Goal: Transaction & Acquisition: Purchase product/service

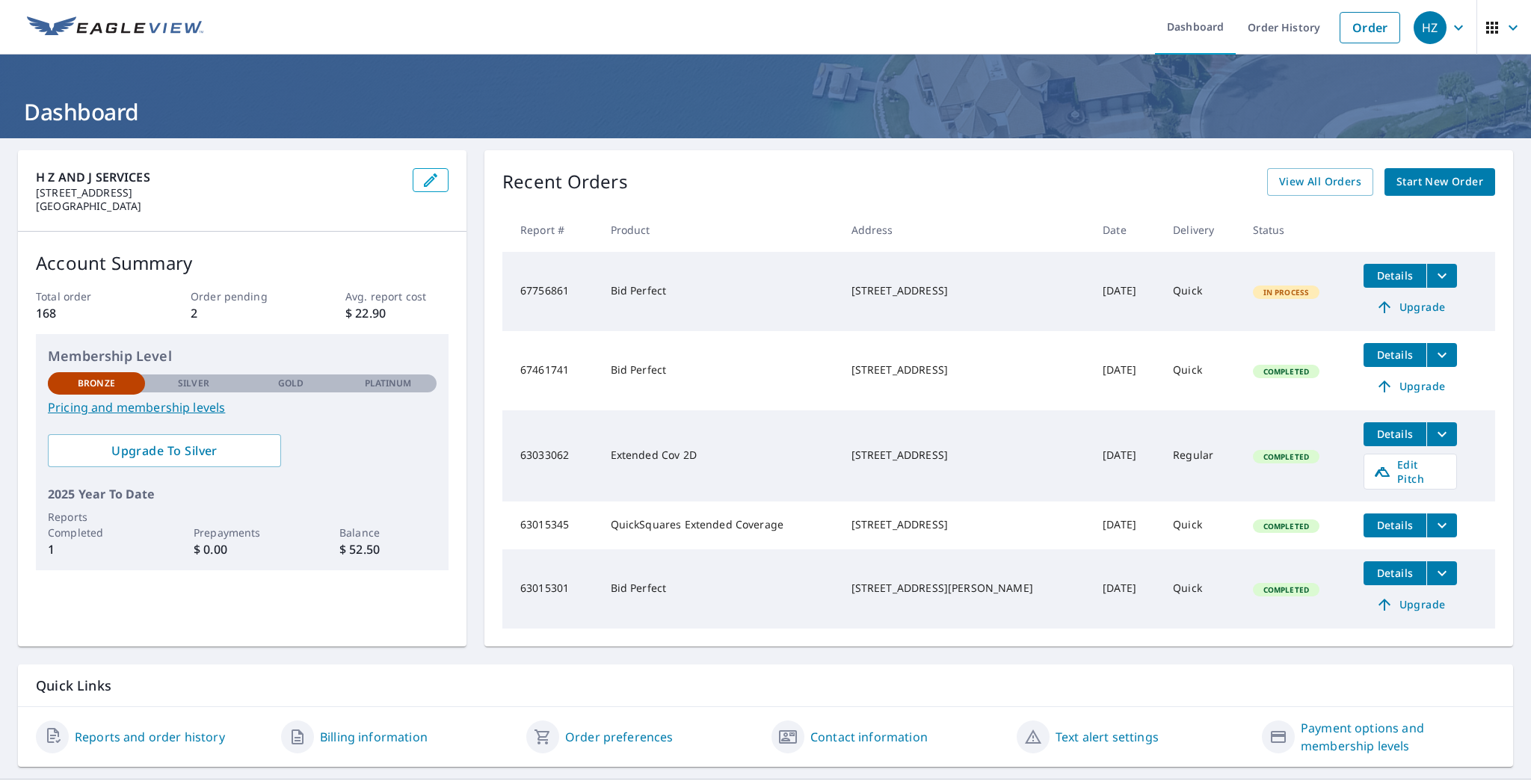
click at [1506, 27] on icon "button" at bounding box center [1513, 27] width 18 height 18
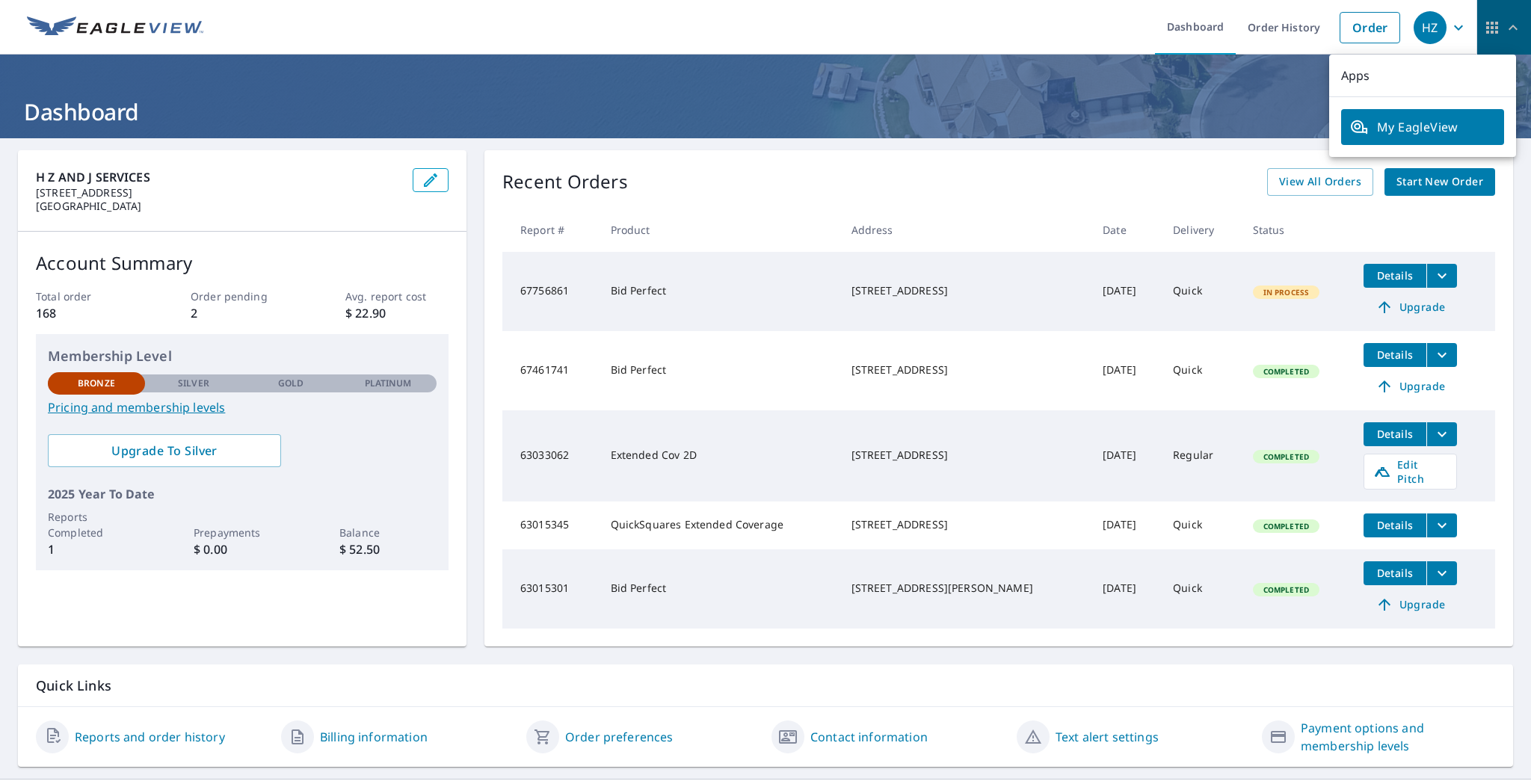
click at [1483, 29] on icon "button" at bounding box center [1492, 27] width 18 height 18
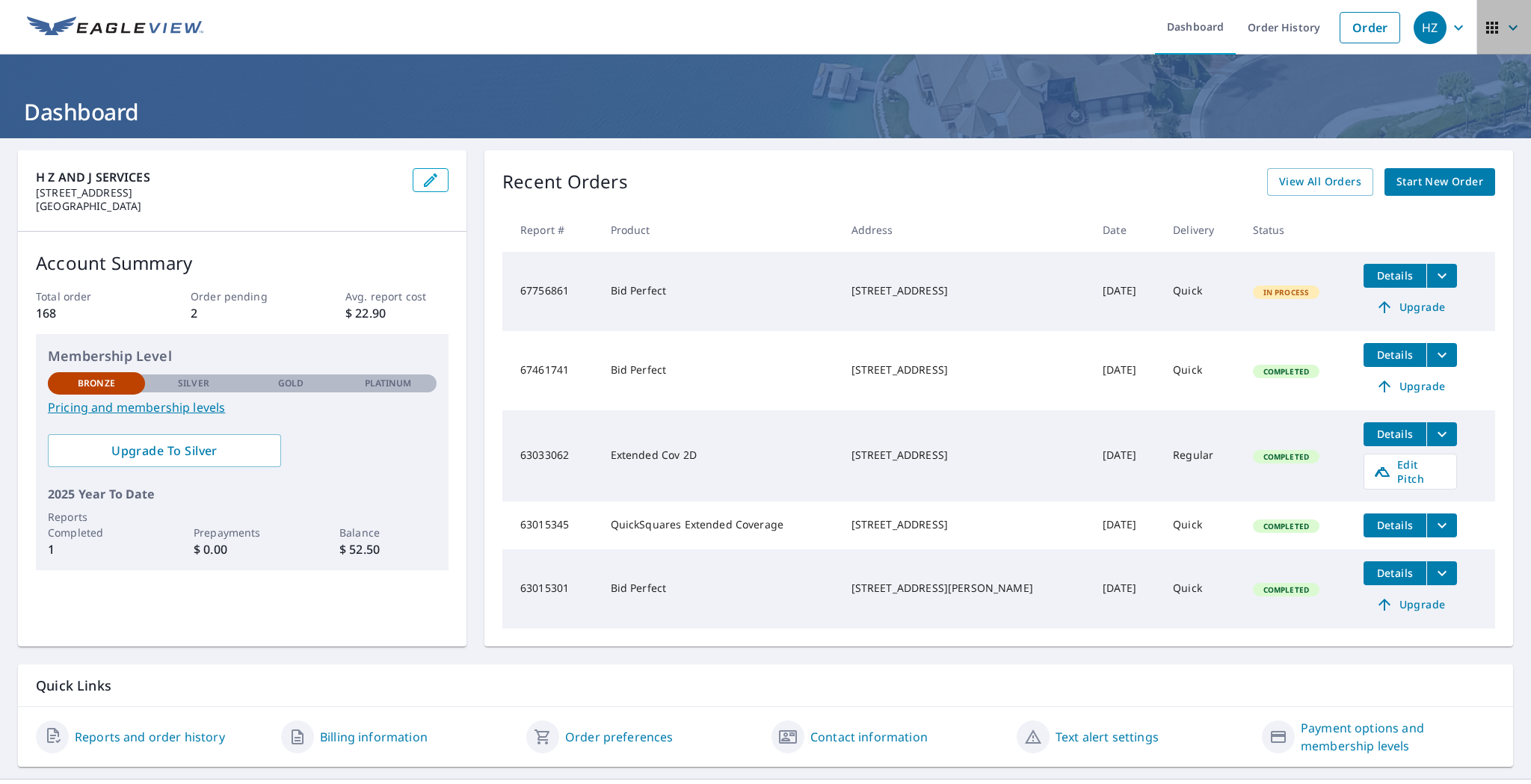
click at [1505, 26] on icon "button" at bounding box center [1513, 27] width 18 height 18
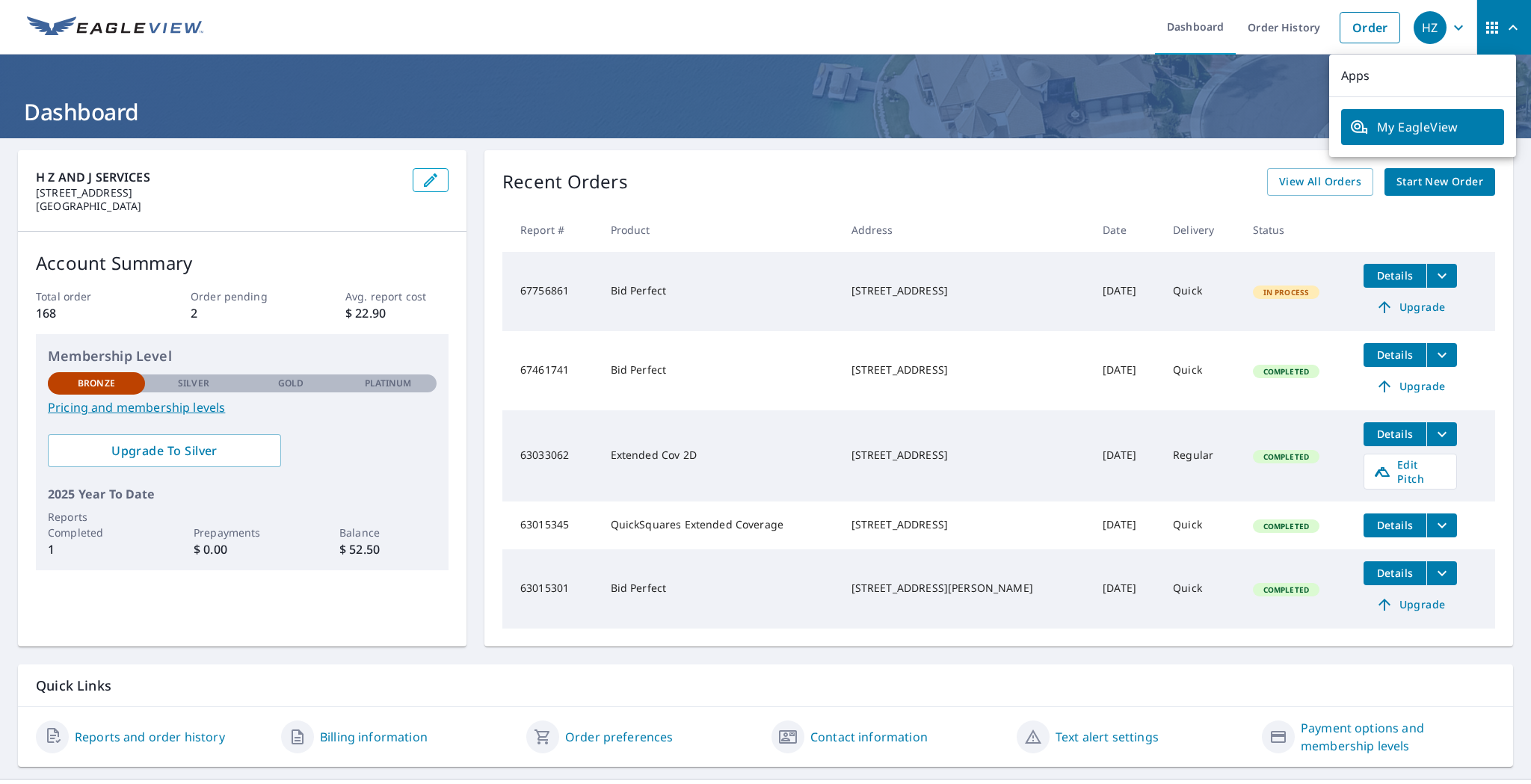
click at [1239, 105] on h1 "Dashboard" at bounding box center [765, 112] width 1495 height 30
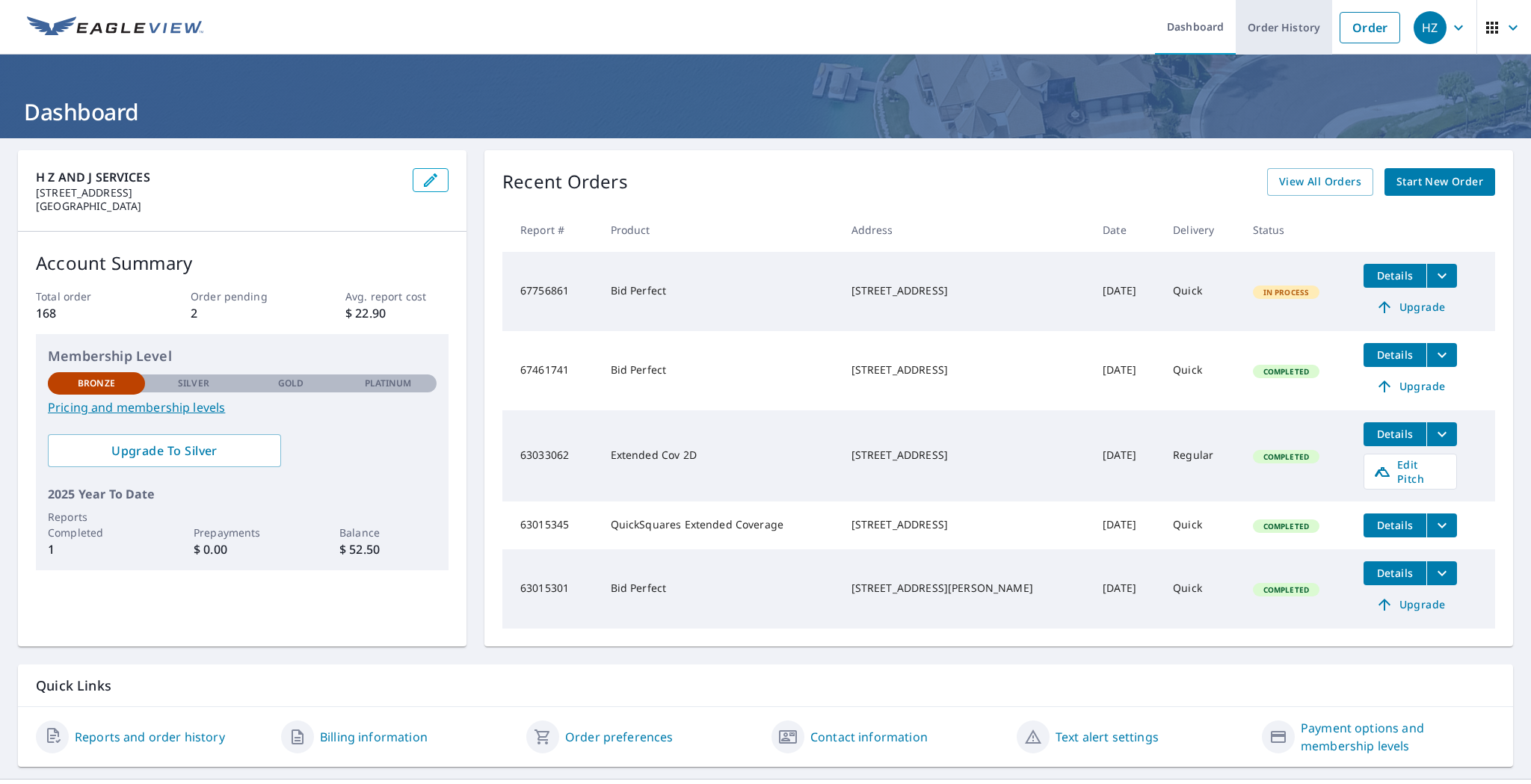
click at [1273, 30] on link "Order History" at bounding box center [1284, 27] width 97 height 54
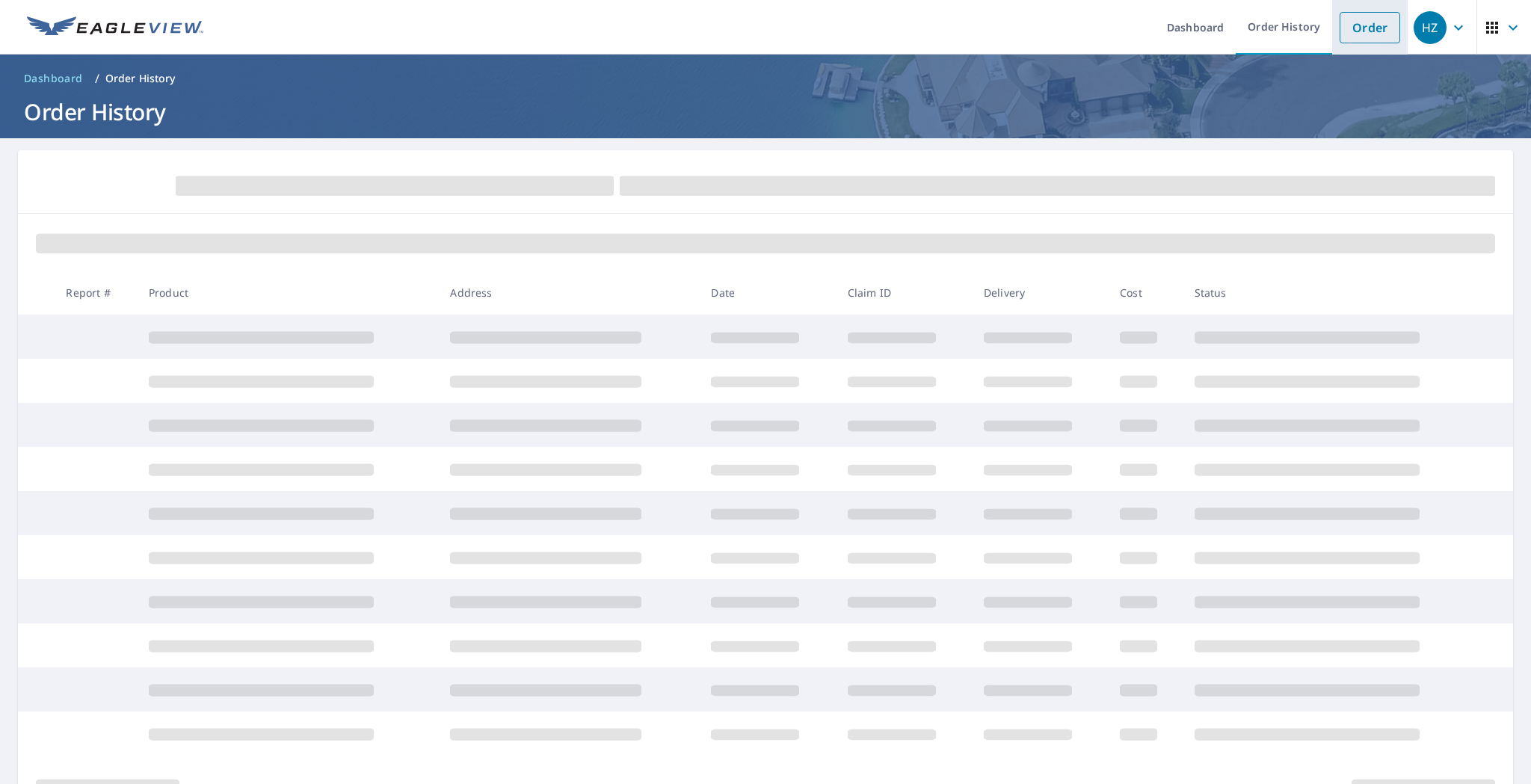
click at [1332, 26] on li "Order" at bounding box center [1370, 27] width 75 height 54
click at [1341, 26] on link "Order" at bounding box center [1370, 27] width 61 height 31
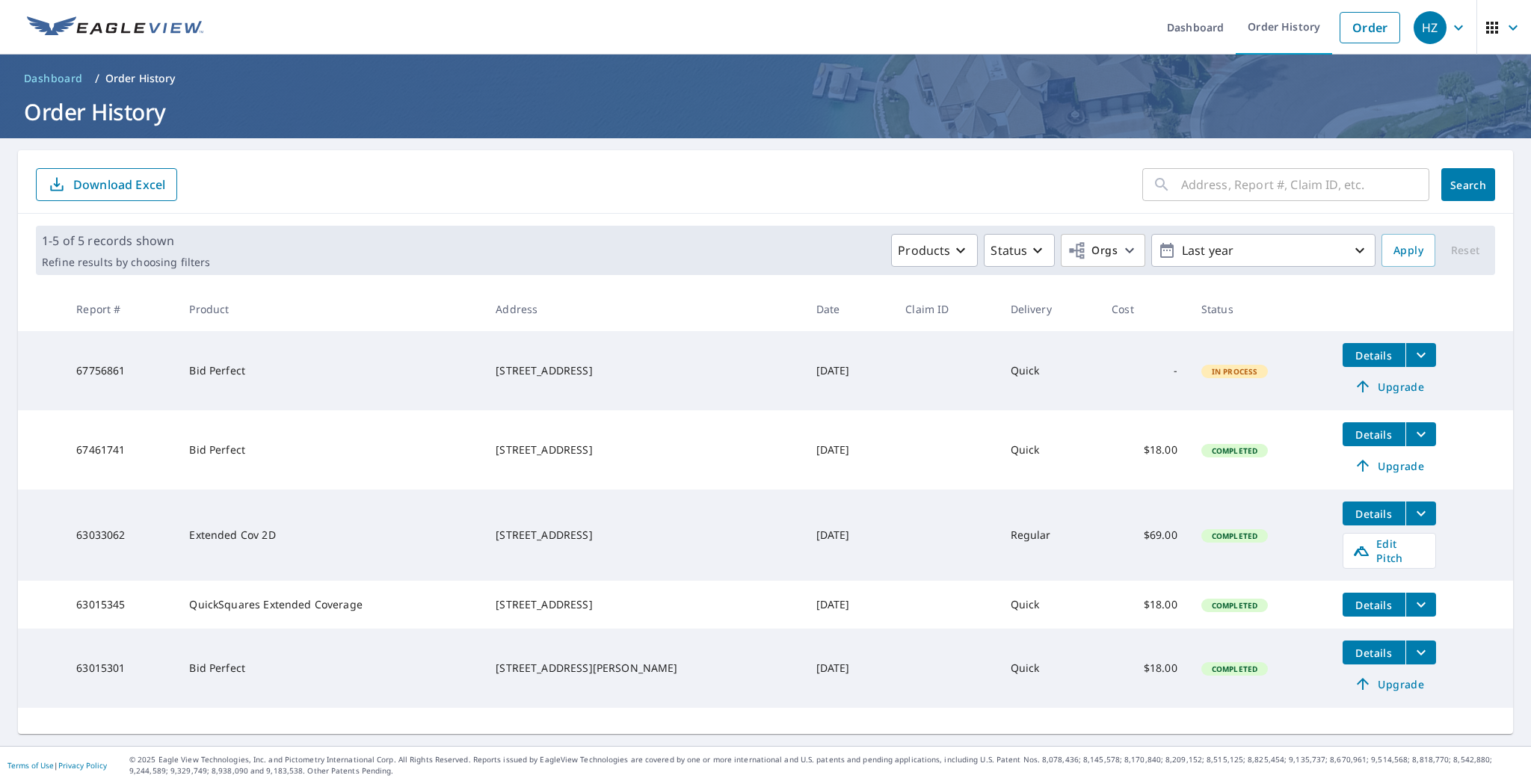
click at [1451, 30] on icon "button" at bounding box center [1458, 27] width 18 height 18
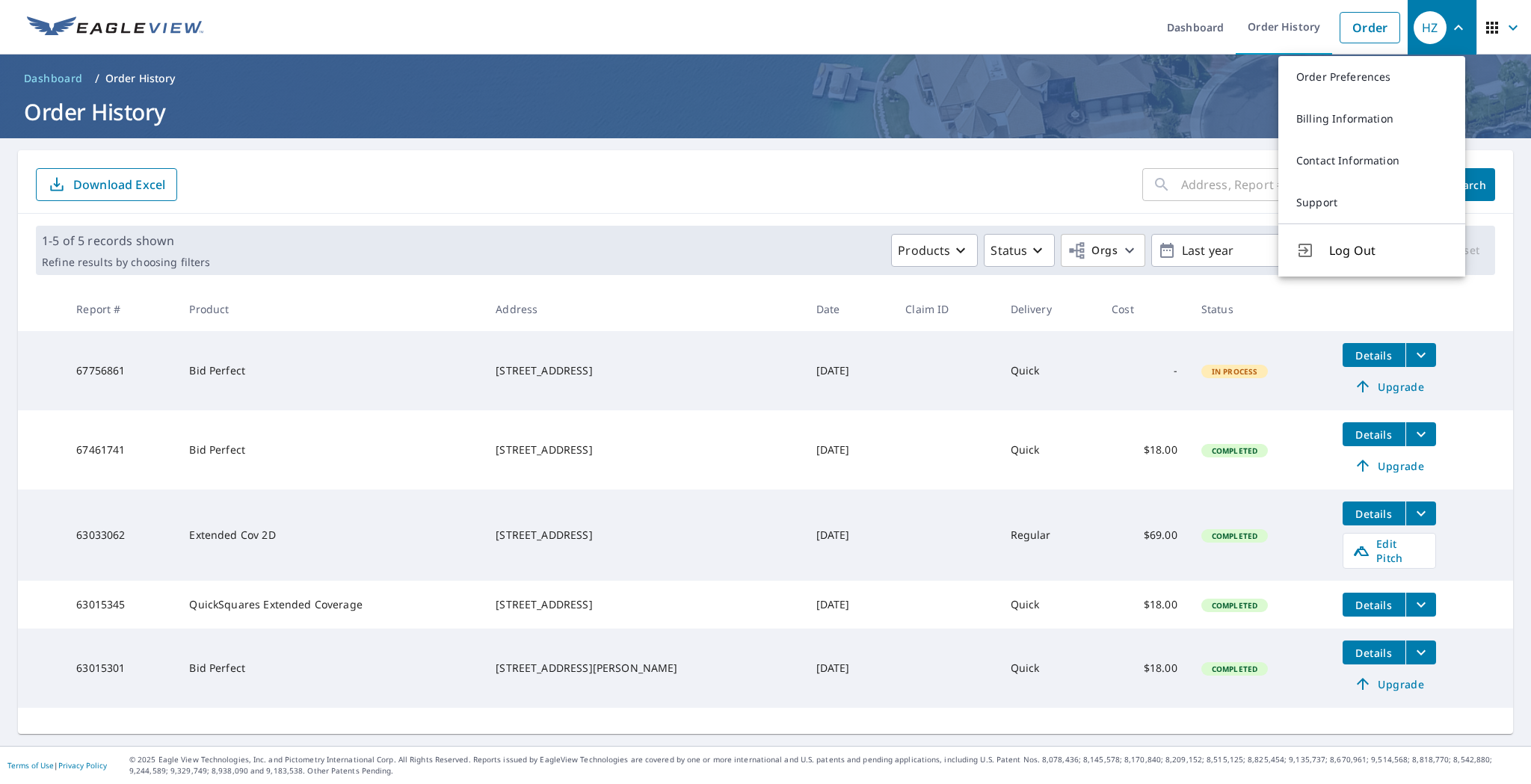
click at [1486, 29] on icon "button" at bounding box center [1492, 27] width 12 height 12
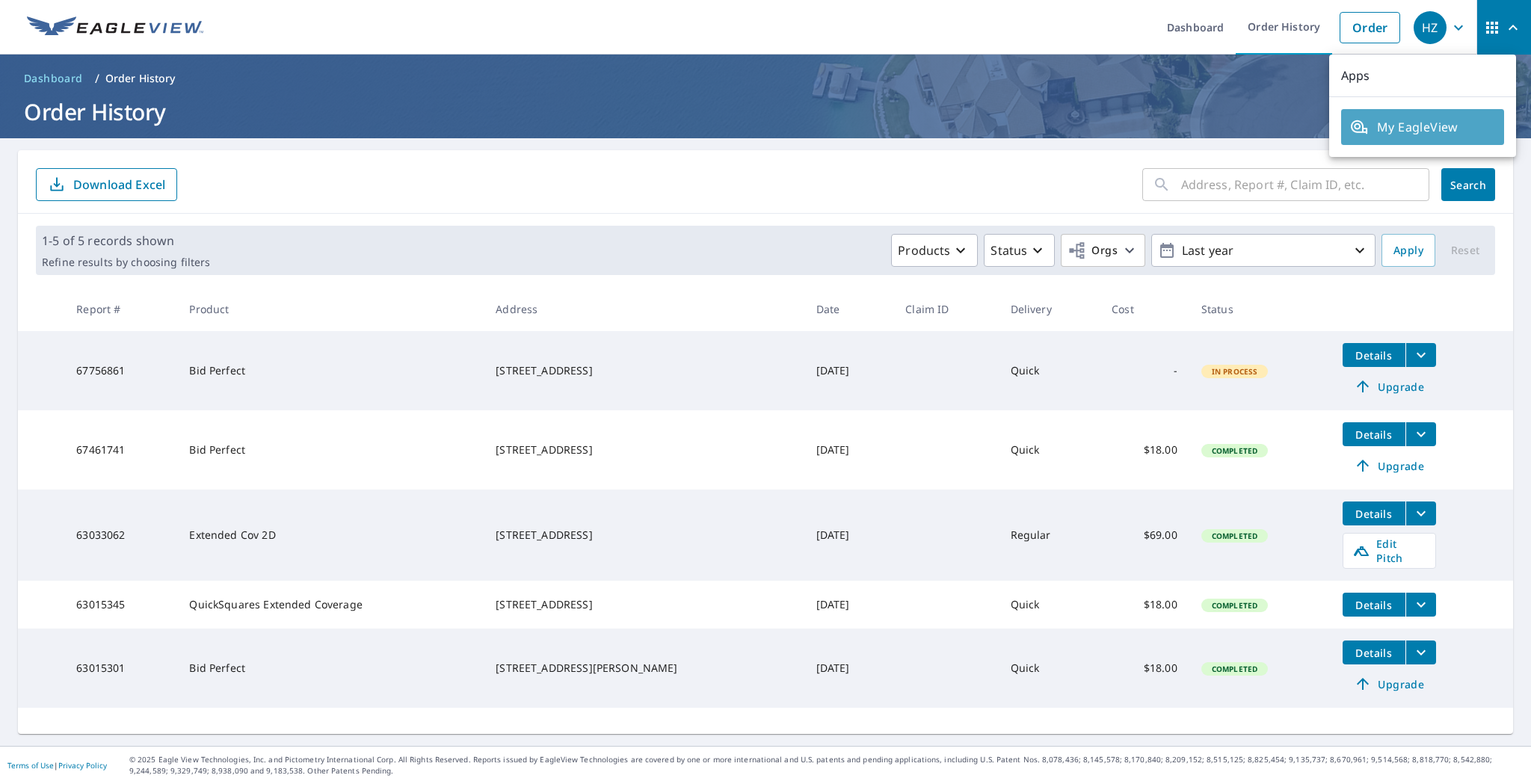
click at [1447, 131] on span "My EagleView" at bounding box center [1422, 127] width 145 height 18
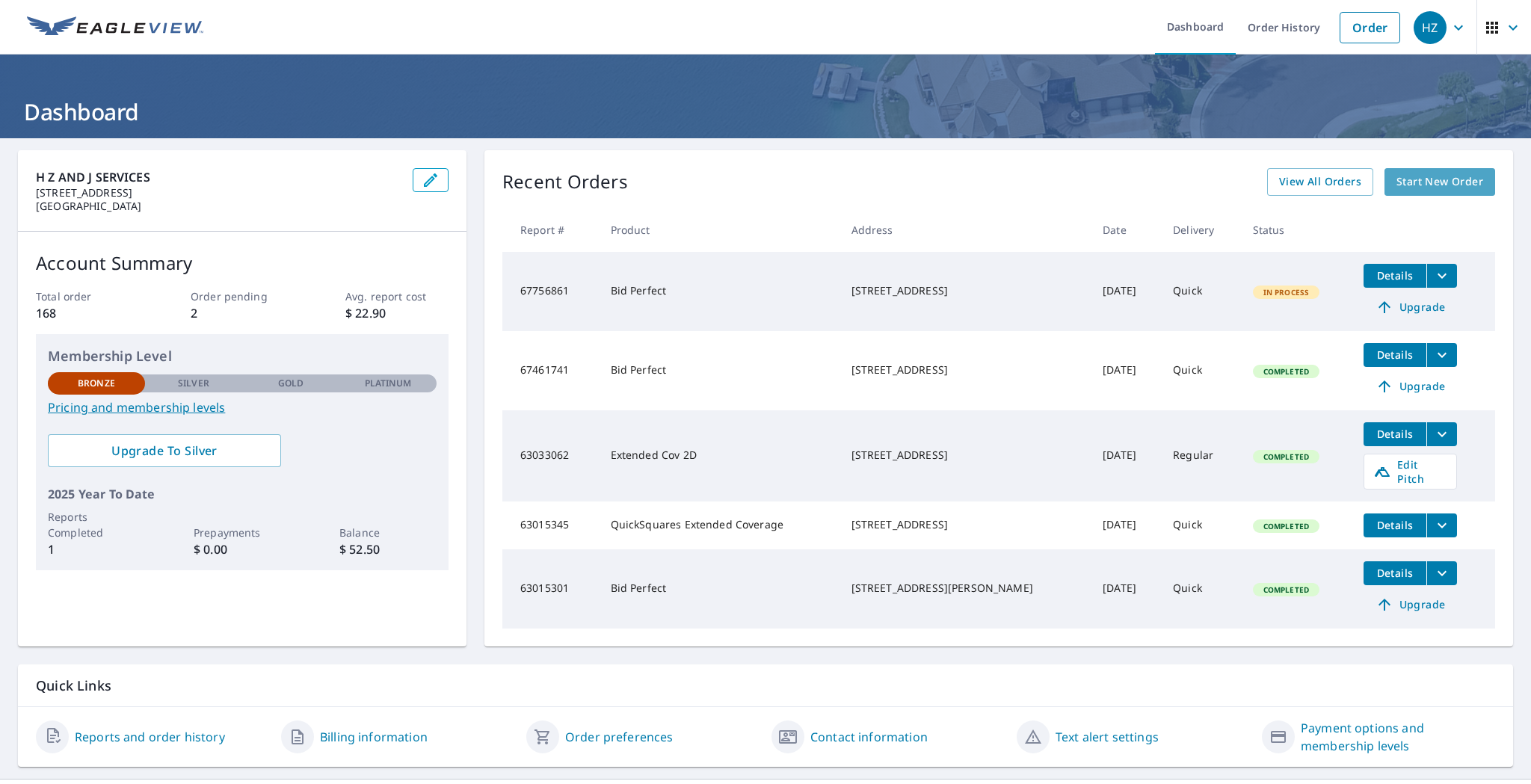
click at [1438, 177] on span "Start New Order" at bounding box center [1440, 181] width 86 height 18
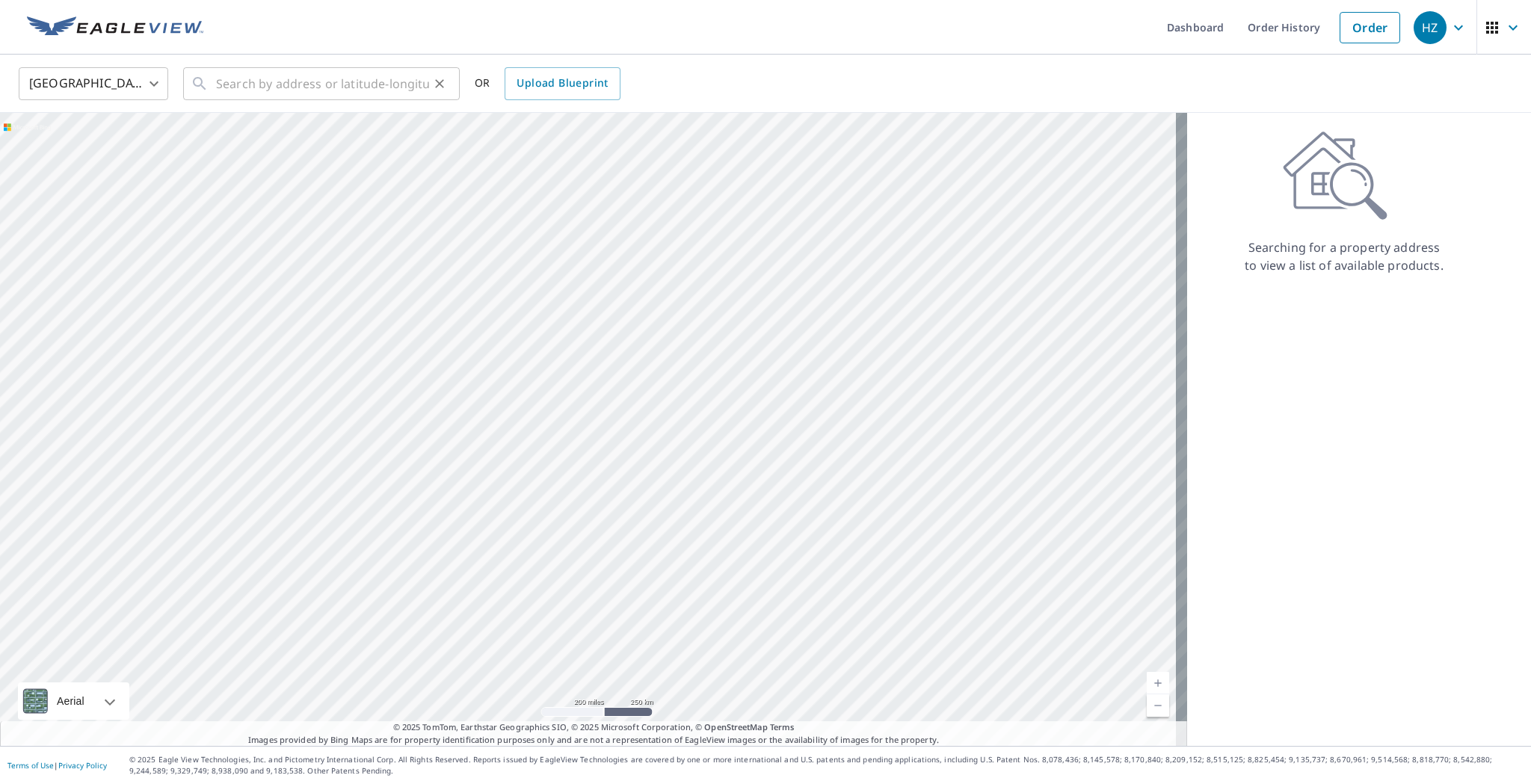
click at [317, 84] on input "text" at bounding box center [322, 84] width 213 height 42
paste input "13619 BLUEWATER"
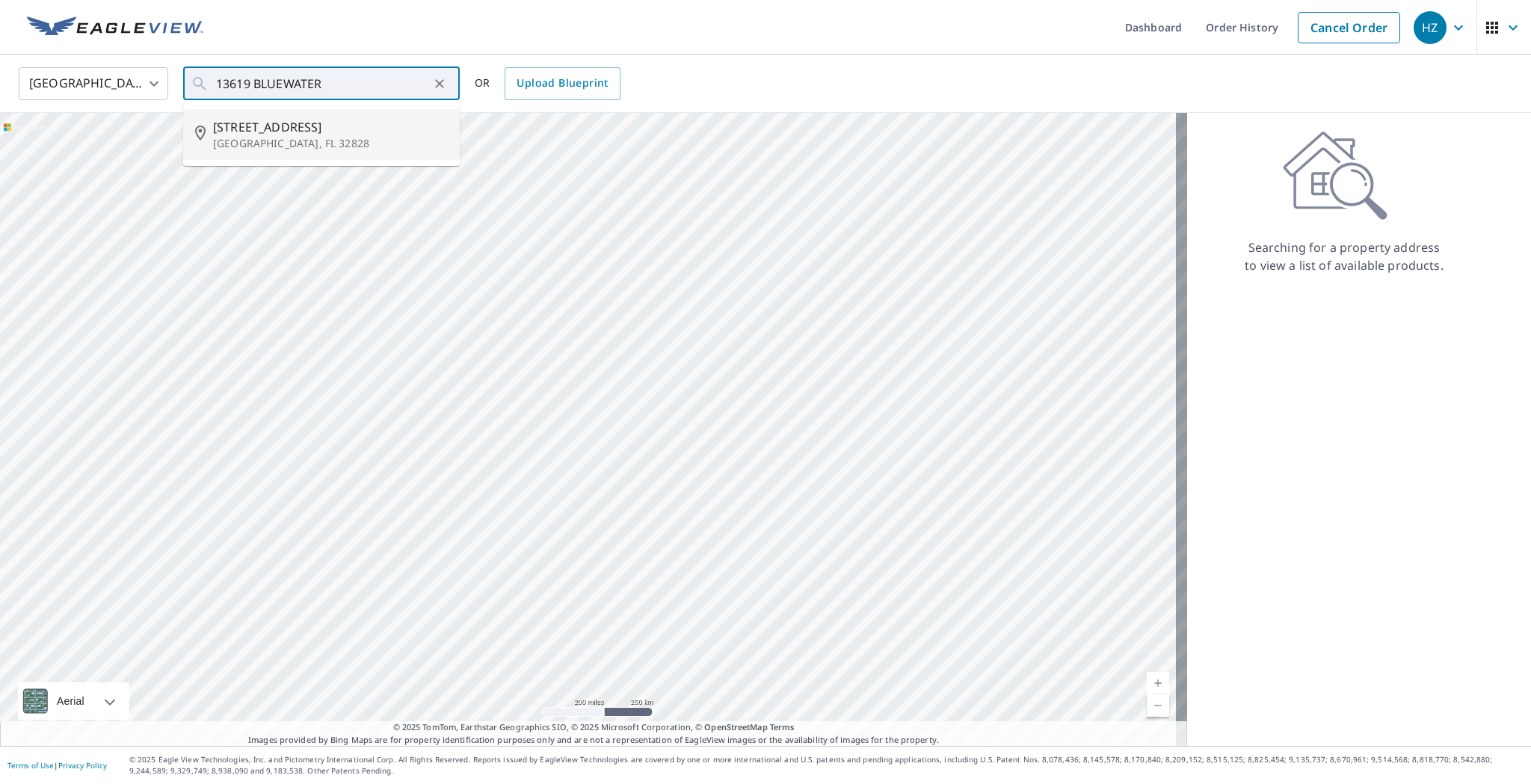
click at [321, 125] on span "13619 Bluewater Cir" at bounding box center [331, 127] width 235 height 18
type input "13619 Bluewater Cir Orlando, FL 32828"
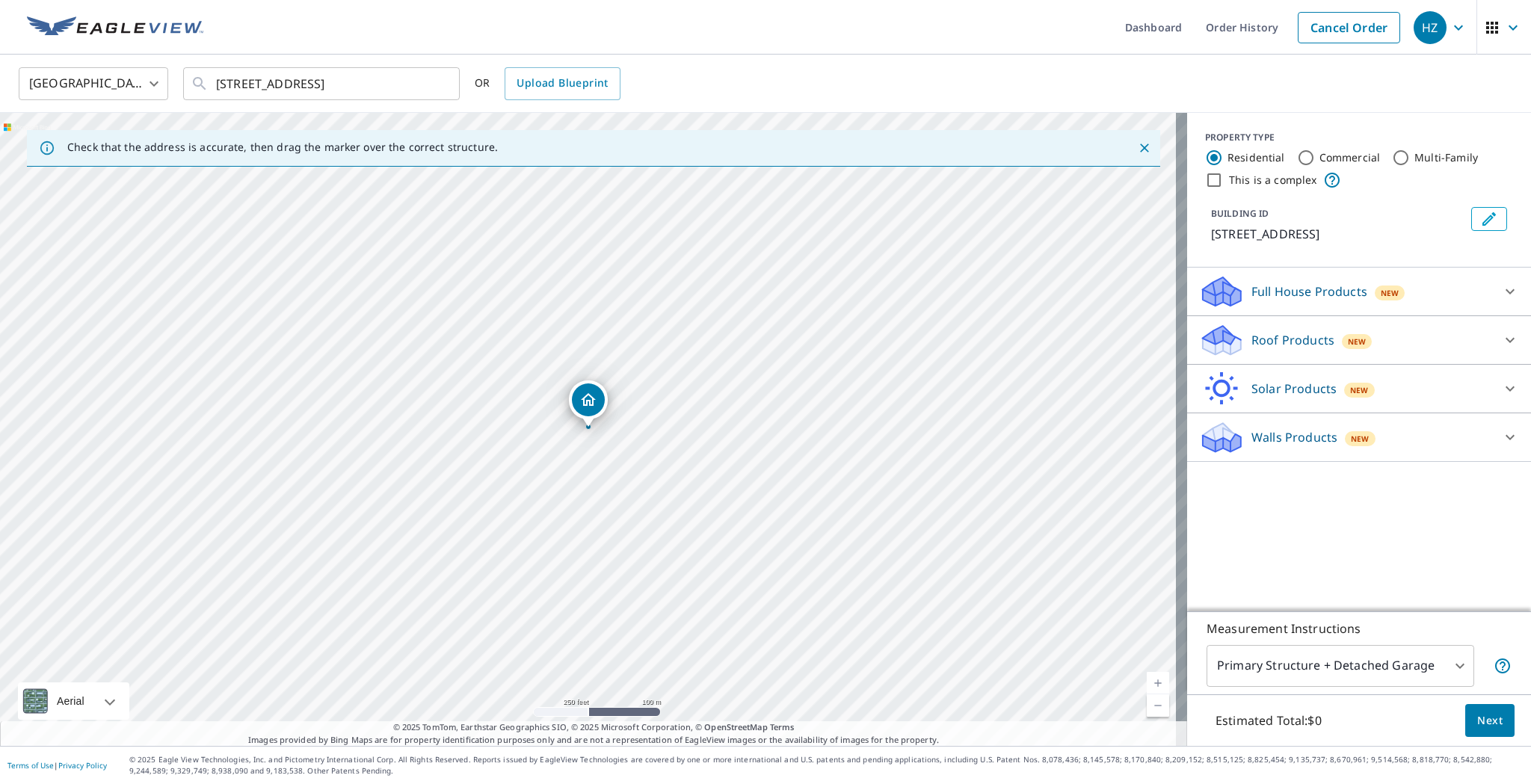
click at [1342, 331] on div "New" at bounding box center [1357, 340] width 30 height 18
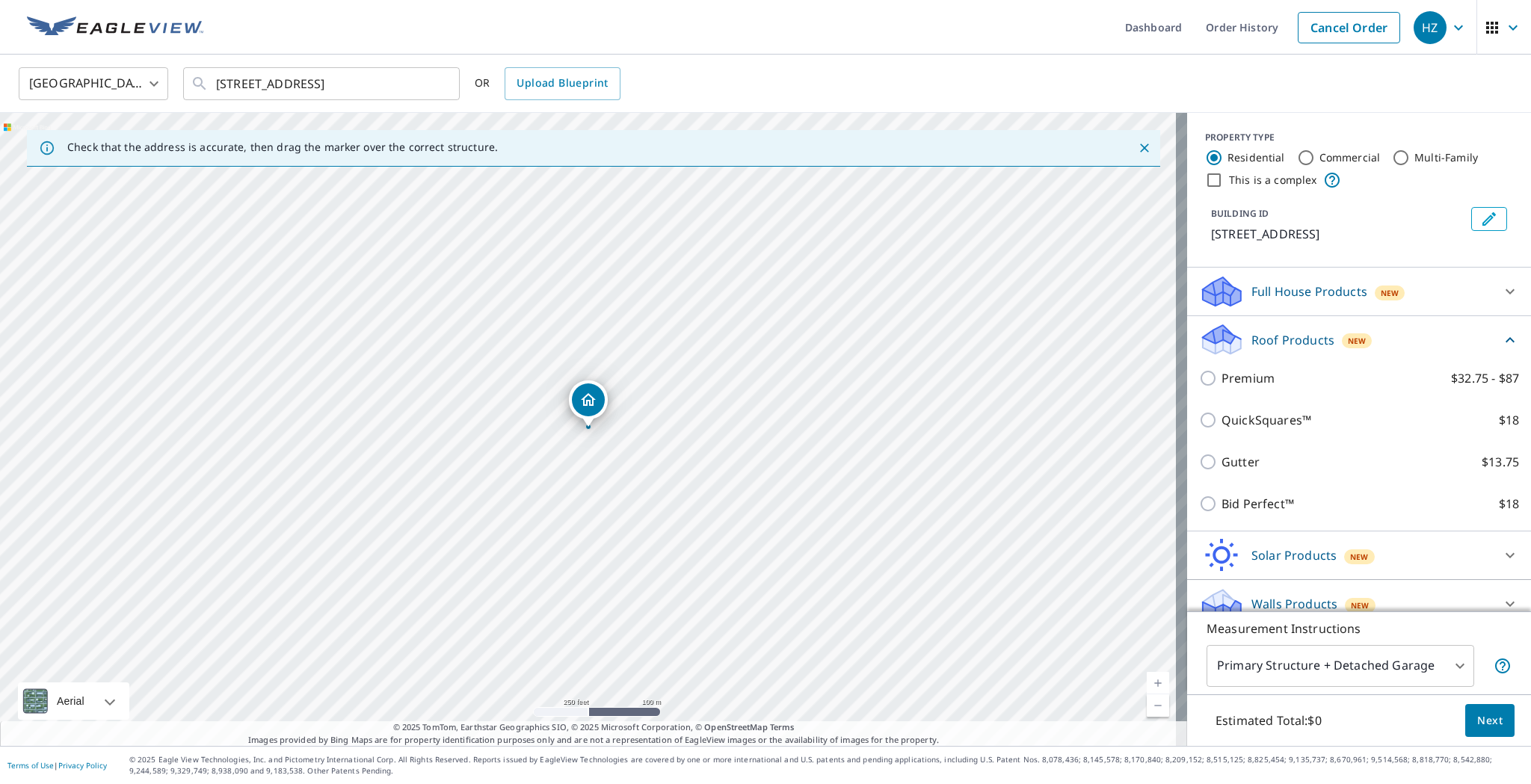
click at [1323, 296] on p "Full House Products" at bounding box center [1309, 291] width 116 height 18
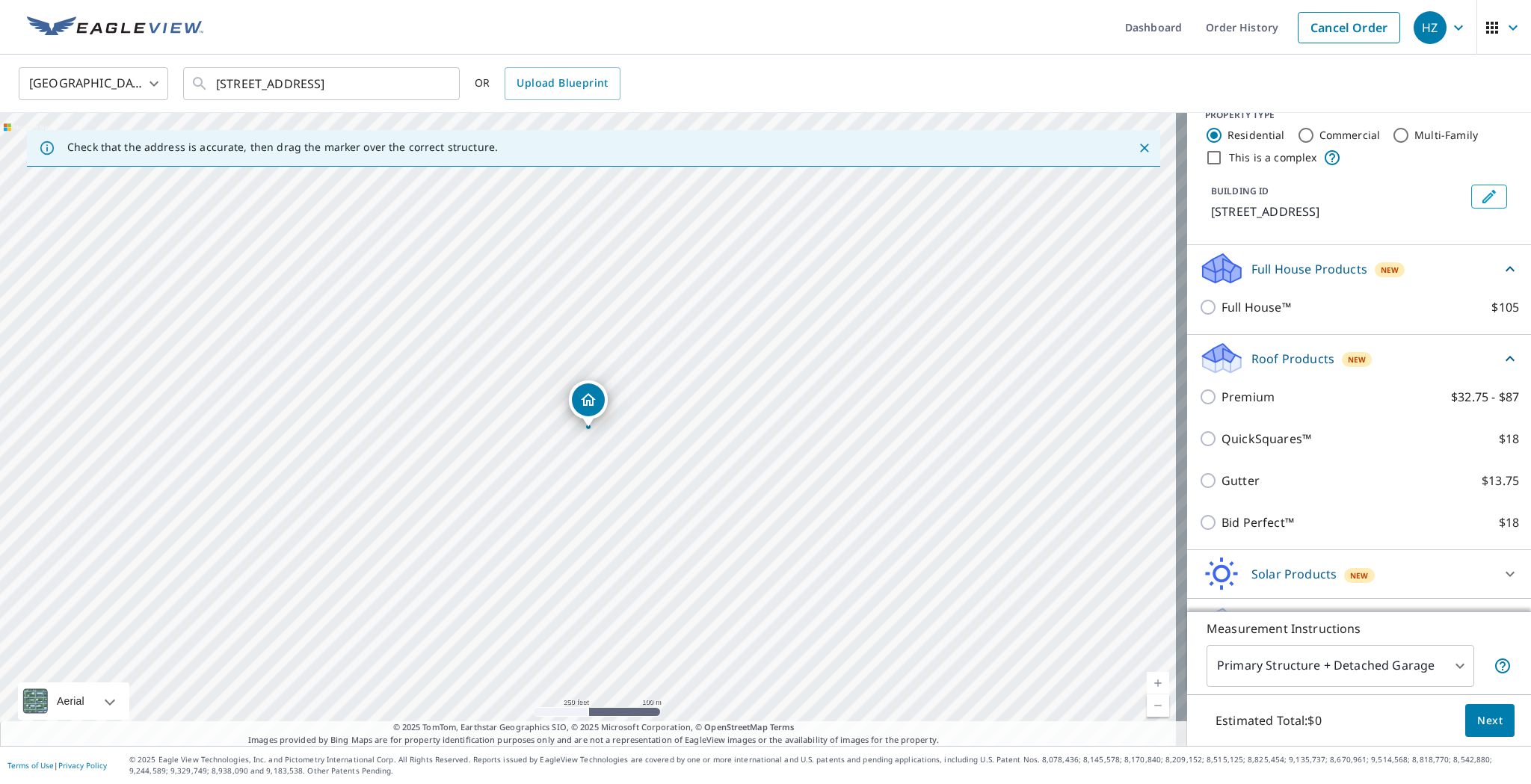
scroll to position [58, 0]
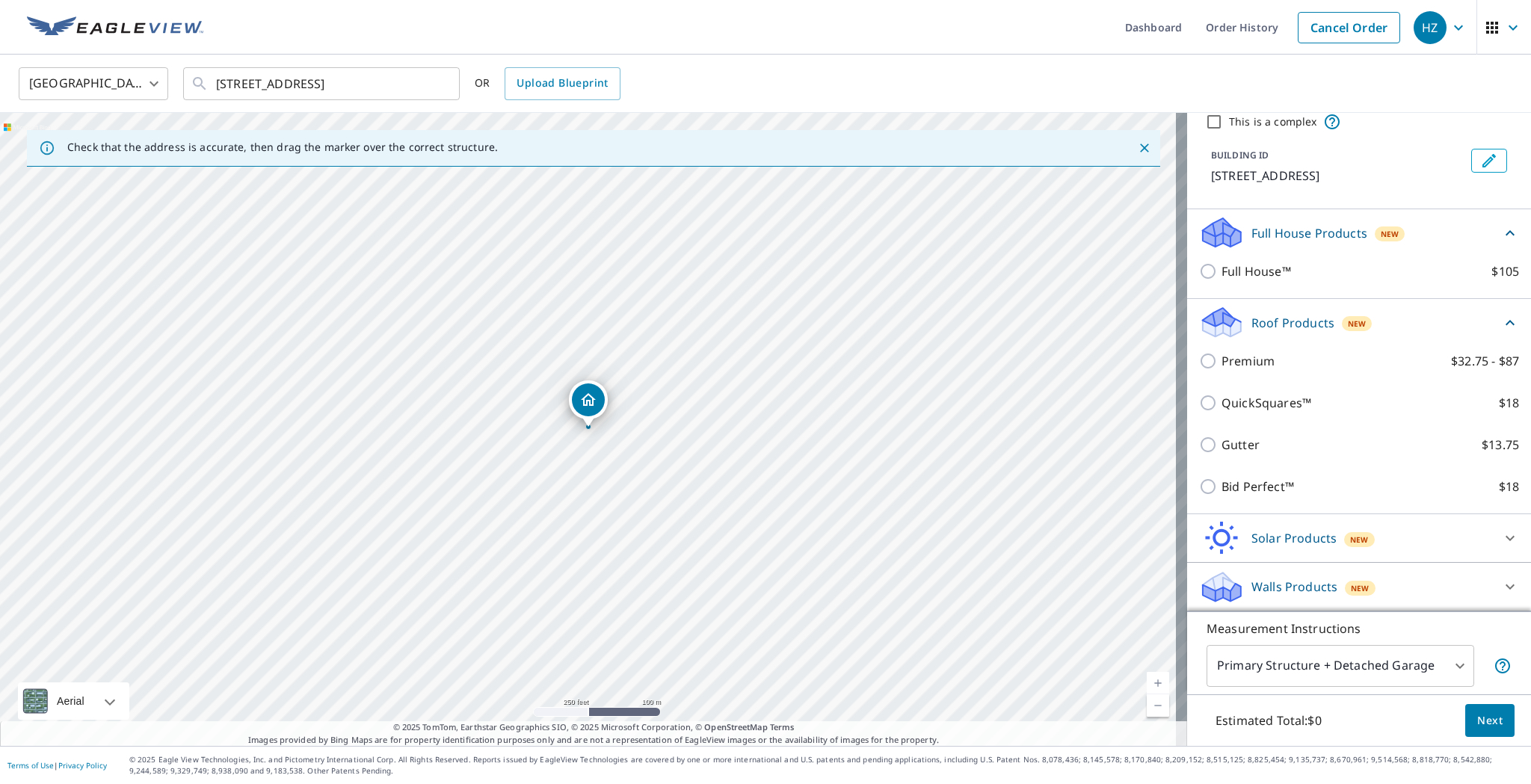
click at [1501, 539] on icon at bounding box center [1510, 538] width 18 height 18
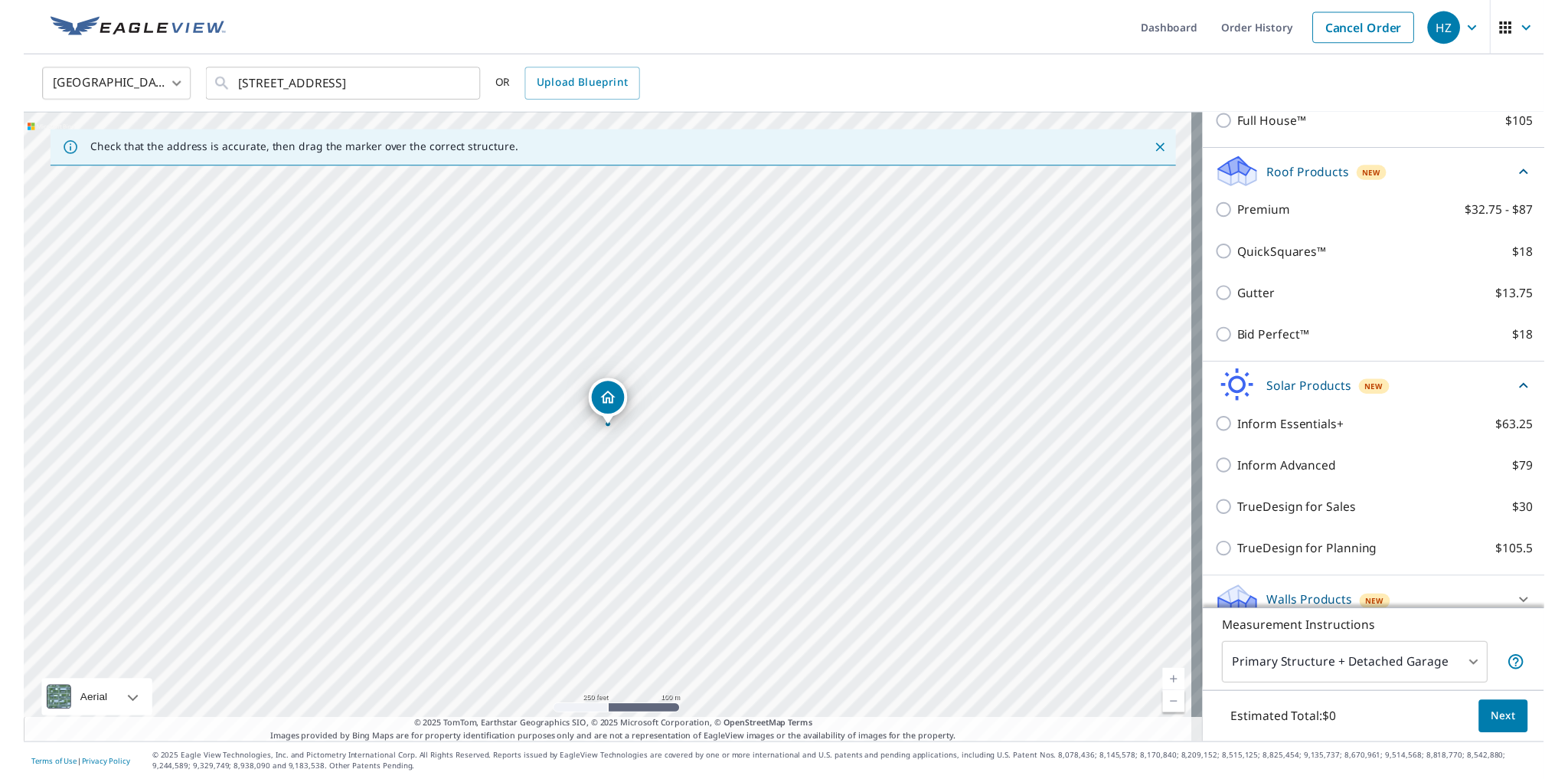
scroll to position [125, 0]
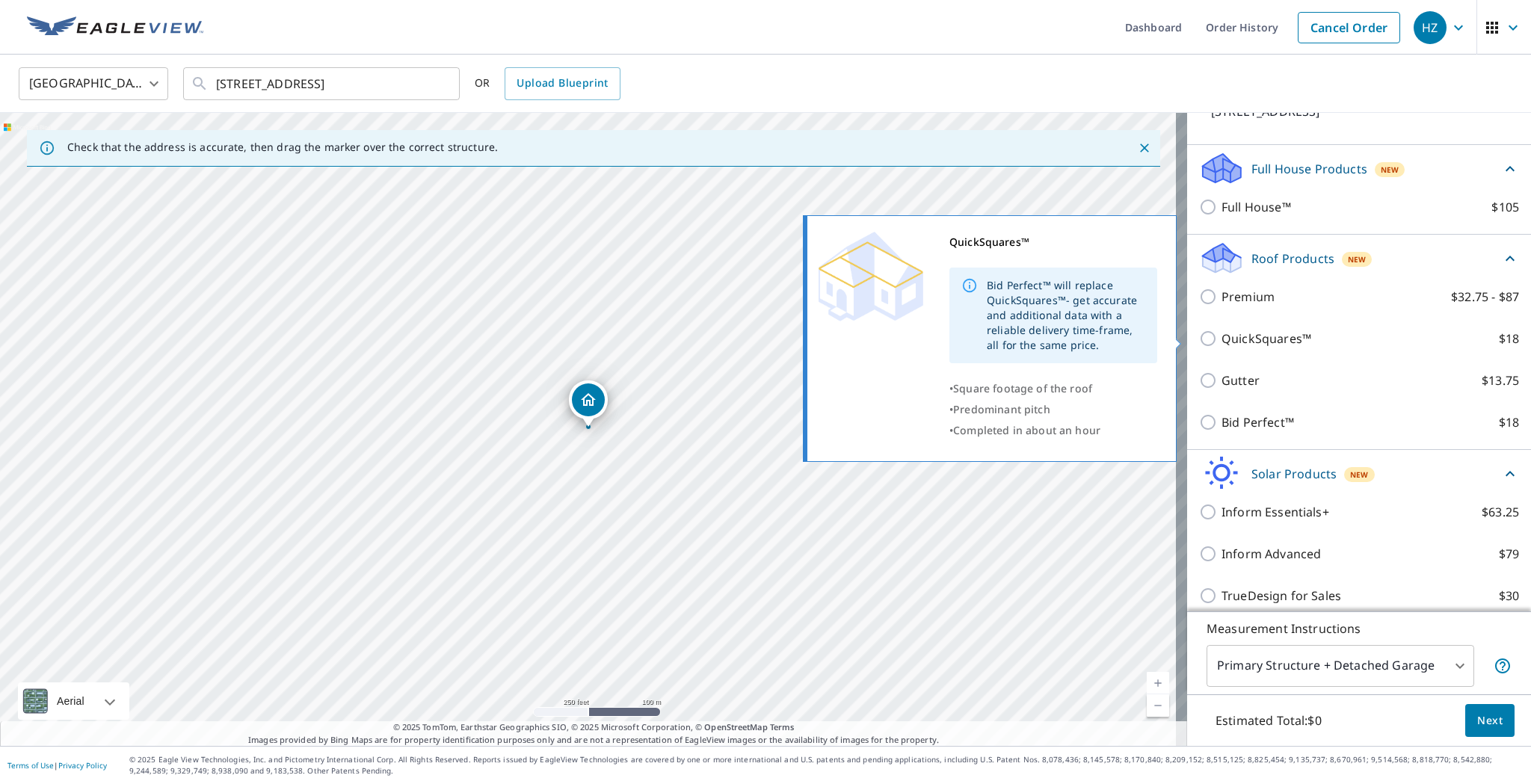
click at [1202, 344] on input "QuickSquares™ $18" at bounding box center [1210, 338] width 22 height 18
checkbox input "true"
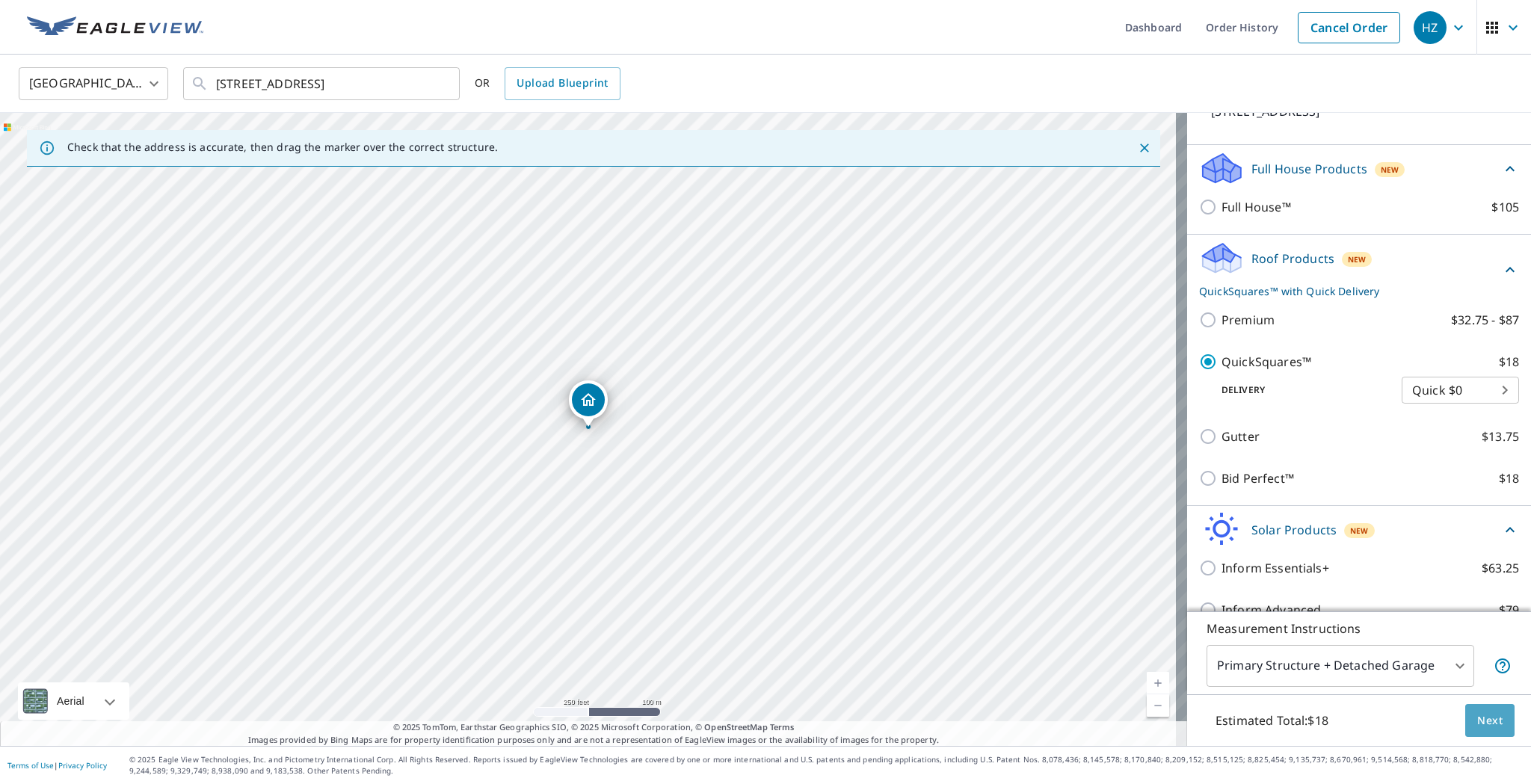
click at [1484, 722] on span "Next" at bounding box center [1490, 720] width 26 height 18
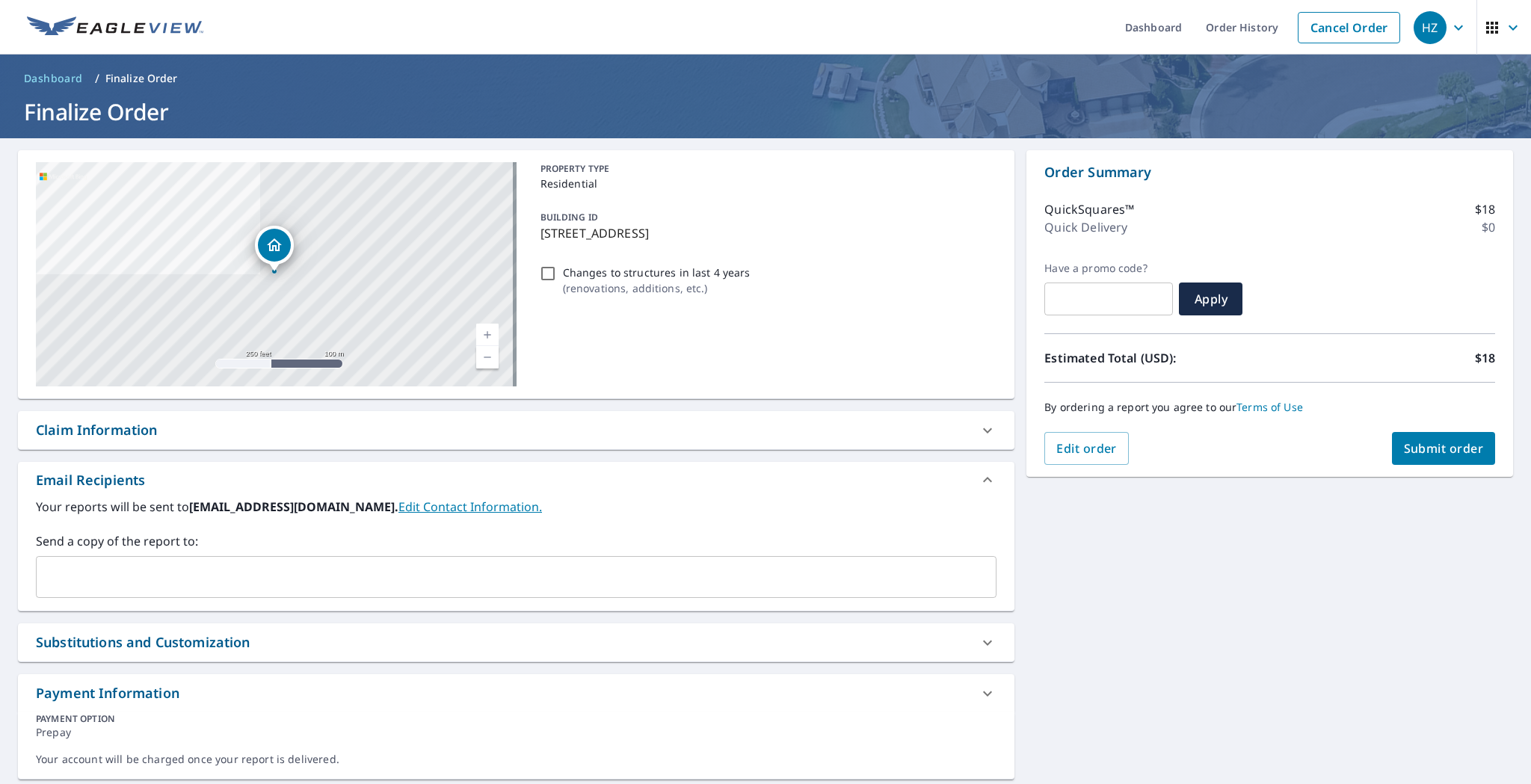
click at [1425, 457] on button "Submit order" at bounding box center [1444, 448] width 104 height 33
